Goal: Navigation & Orientation: Find specific page/section

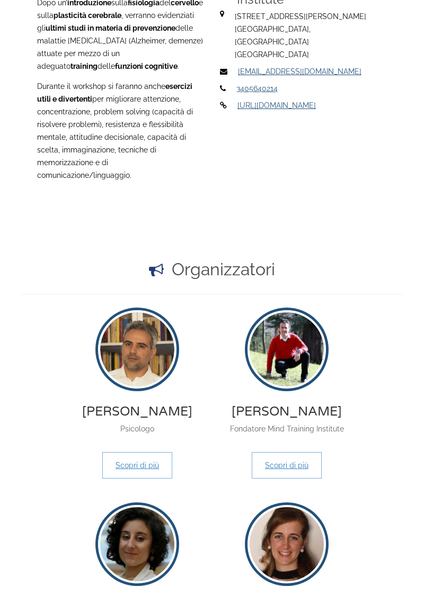
scroll to position [968, 0]
click at [294, 338] on img at bounding box center [286, 349] width 78 height 78
click at [287, 345] on img at bounding box center [286, 349] width 78 height 78
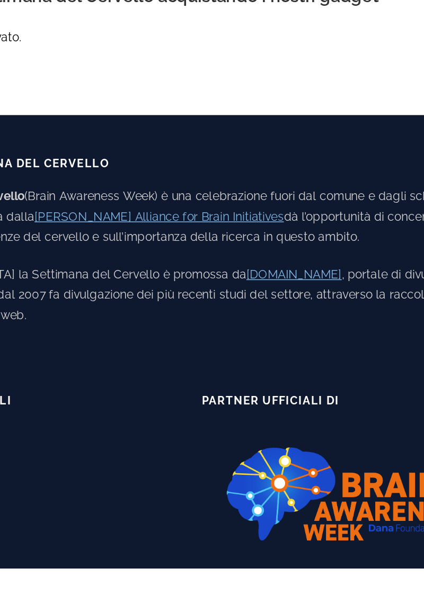
scroll to position [2004, 0]
